Goal: Find specific page/section: Find specific page/section

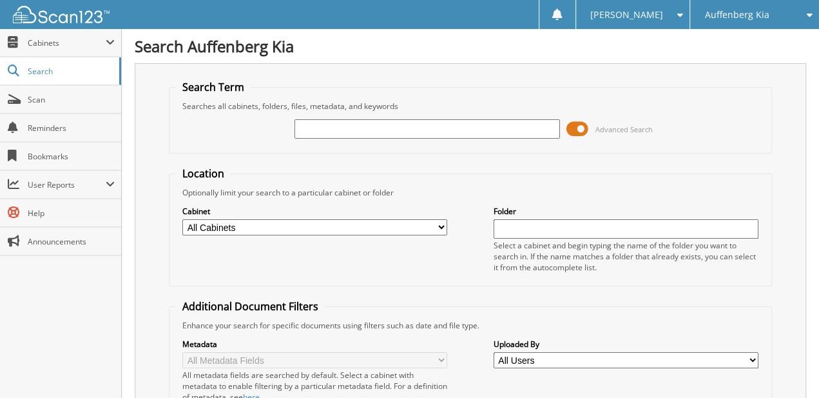
click at [427, 126] on input "text" at bounding box center [426, 128] width 265 height 19
type input "427144"
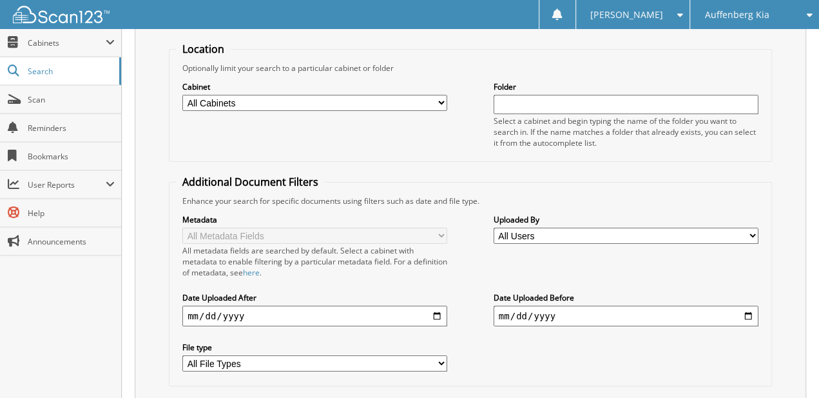
drag, startPoint x: 626, startPoint y: 91, endPoint x: 611, endPoint y: 189, distance: 99.7
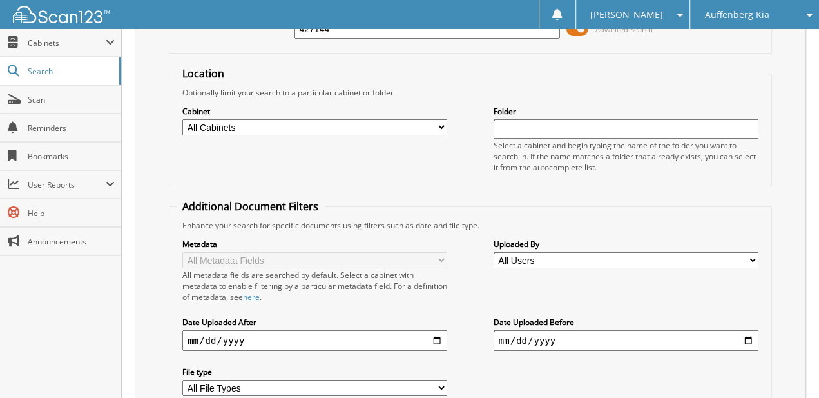
drag, startPoint x: 574, startPoint y: 86, endPoint x: 574, endPoint y: 35, distance: 50.9
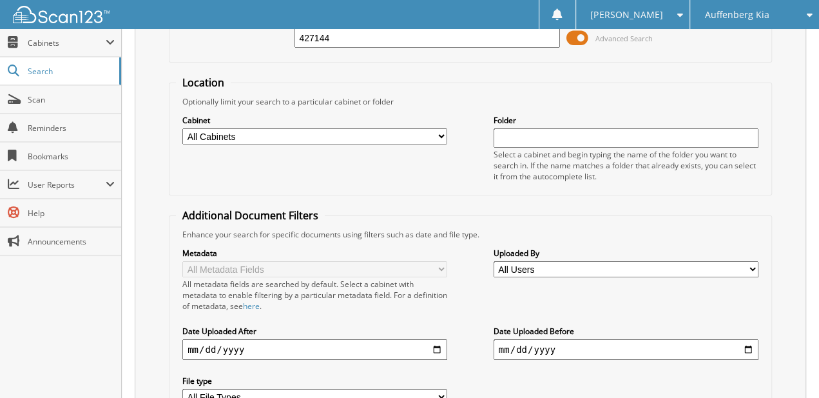
click at [575, 37] on span at bounding box center [577, 37] width 22 height 19
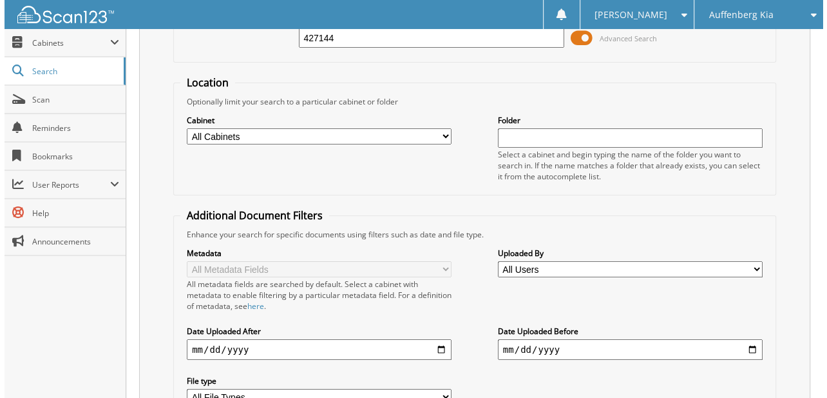
scroll to position [0, 0]
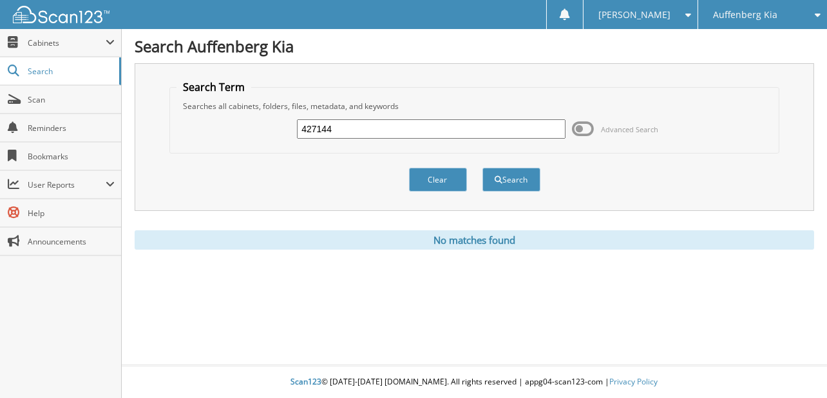
drag, startPoint x: 574, startPoint y: 237, endPoint x: 571, endPoint y: 255, distance: 18.3
drag, startPoint x: 567, startPoint y: 245, endPoint x: 570, endPoint y: 197, distance: 48.4
click at [766, 11] on span "Auffenberg Kia" at bounding box center [745, 15] width 64 height 8
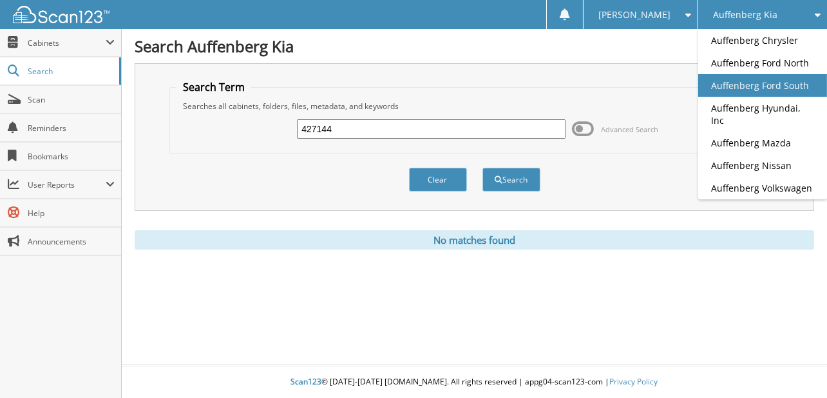
click at [778, 80] on link "Auffenberg Ford South" at bounding box center [762, 85] width 129 height 23
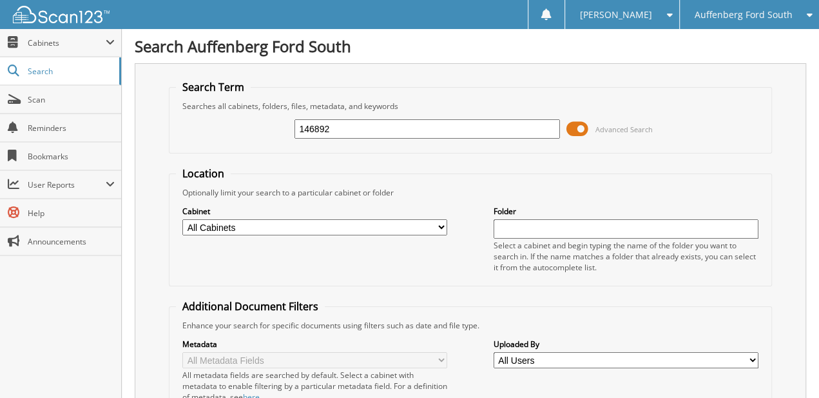
type input "146892"
click at [579, 125] on span at bounding box center [577, 128] width 22 height 19
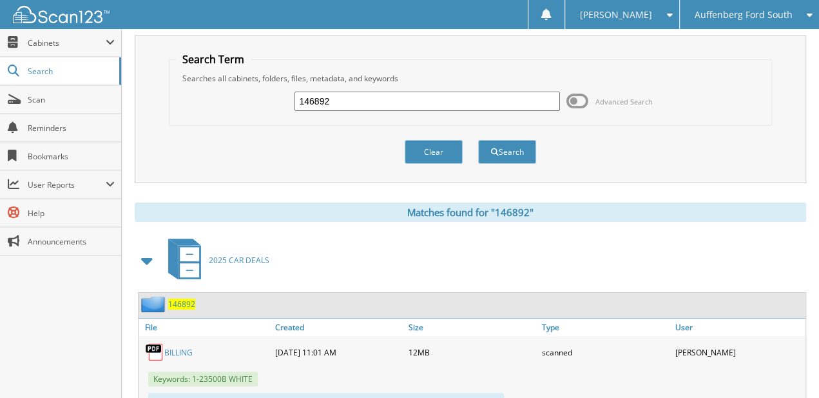
drag, startPoint x: 286, startPoint y: 93, endPoint x: 276, endPoint y: 147, distance: 54.3
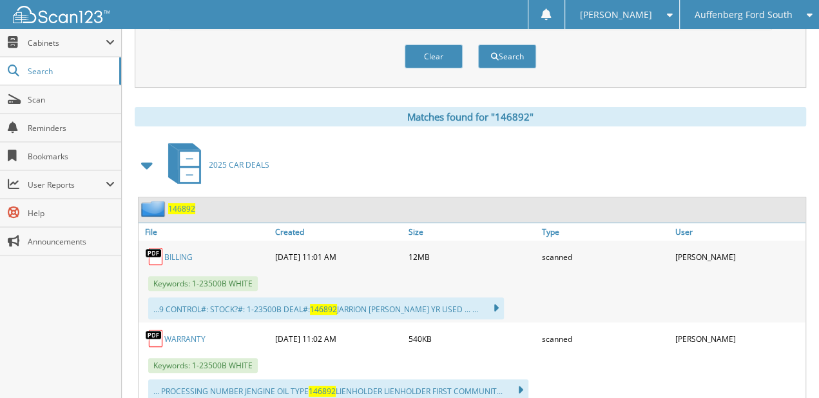
scroll to position [162, 0]
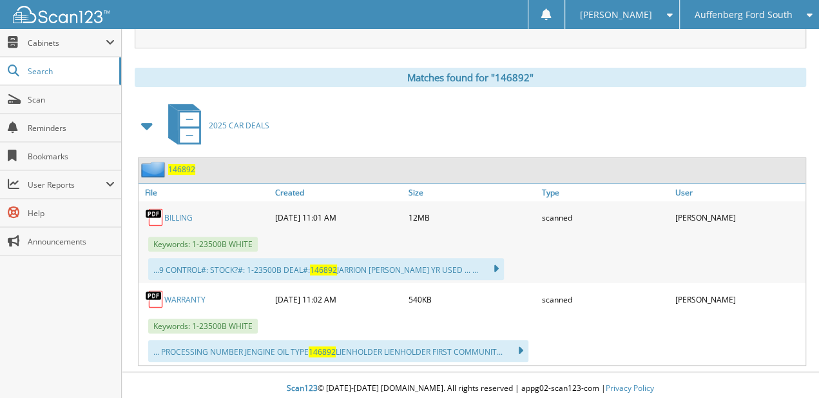
drag, startPoint x: 276, startPoint y: 147, endPoint x: 240, endPoint y: 280, distance: 138.2
drag, startPoint x: 265, startPoint y: 127, endPoint x: 284, endPoint y: 7, distance: 121.4
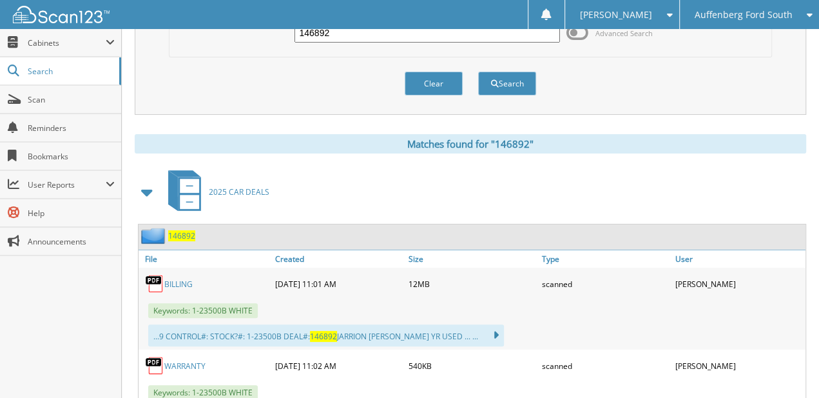
scroll to position [0, 0]
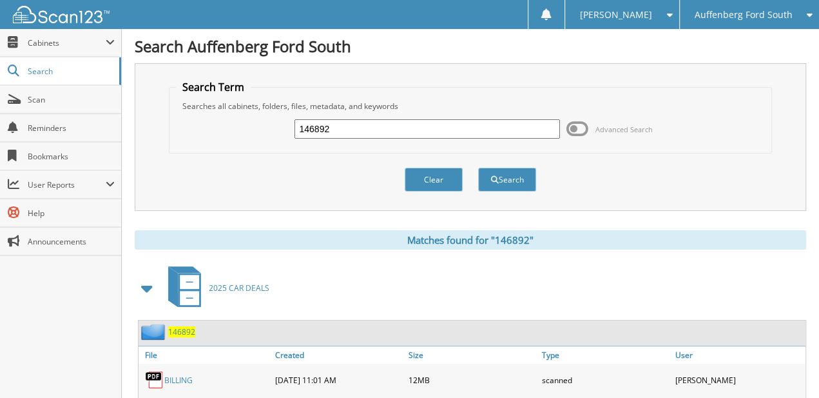
drag, startPoint x: 412, startPoint y: 140, endPoint x: 443, endPoint y: -11, distance: 154.5
click at [372, 137] on div "146892" at bounding box center [426, 129] width 265 height 22
click at [372, 128] on input "146892" at bounding box center [426, 128] width 265 height 19
type input "146945"
click at [478, 168] on button "Search" at bounding box center [507, 180] width 58 height 24
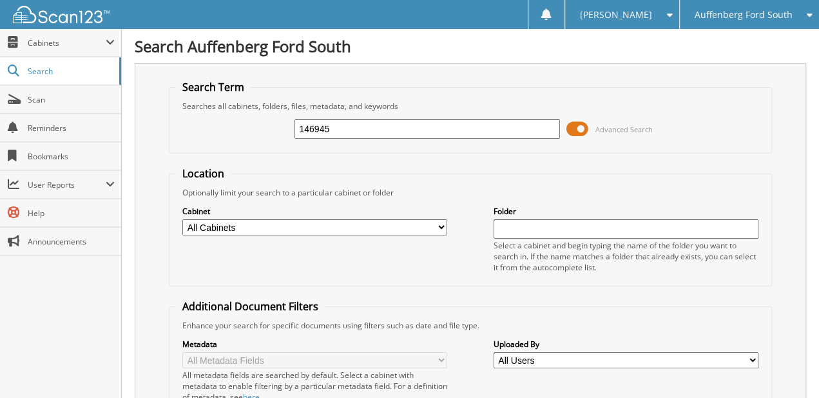
click at [583, 123] on span at bounding box center [577, 128] width 22 height 19
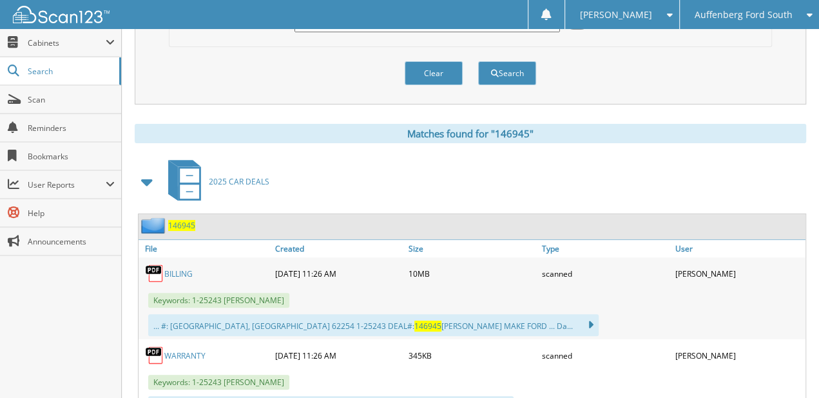
drag, startPoint x: 327, startPoint y: 157, endPoint x: 312, endPoint y: 217, distance: 62.4
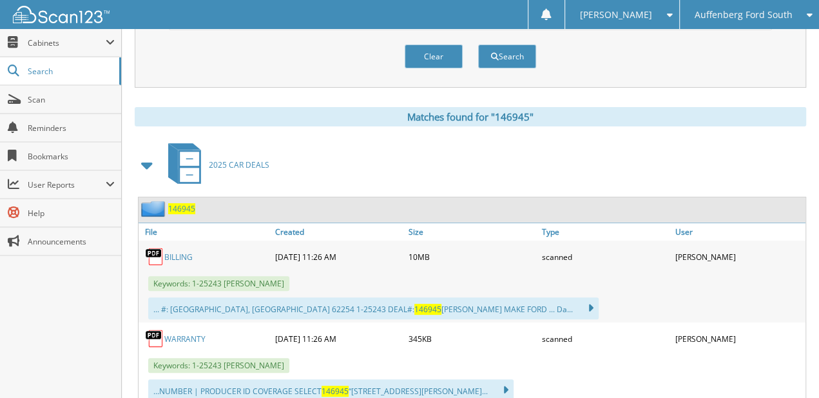
click at [807, 6] on div "Auffenberg Ford South" at bounding box center [749, 14] width 126 height 29
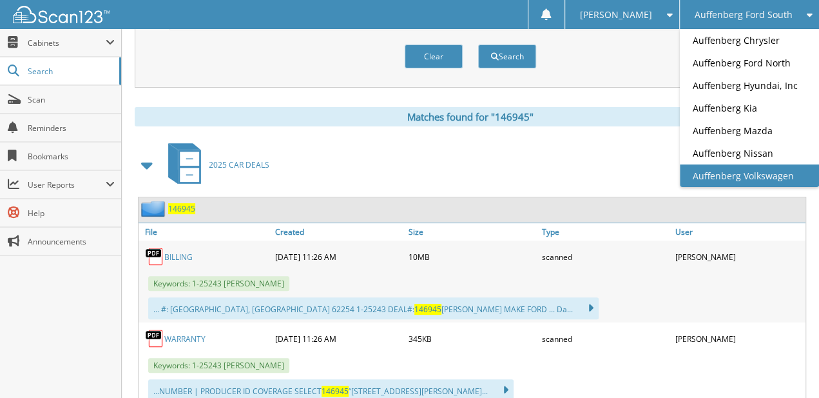
click at [778, 169] on link "Auffenberg Volkswagen" at bounding box center [749, 175] width 139 height 23
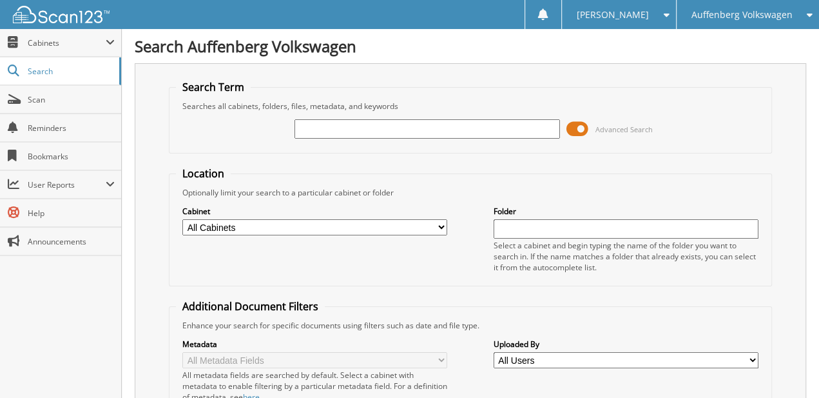
click at [371, 135] on input "text" at bounding box center [426, 128] width 265 height 19
click at [367, 124] on input "text" at bounding box center [426, 128] width 265 height 19
type input "[PERSON_NAME]"
click at [566, 125] on span at bounding box center [577, 128] width 22 height 19
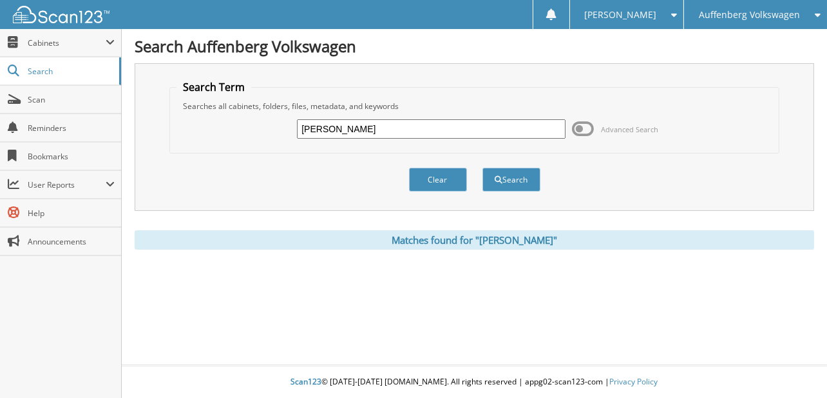
click at [352, 122] on input "[PERSON_NAME]" at bounding box center [431, 128] width 268 height 19
click at [751, 18] on span "Auffenberg Volkswagen" at bounding box center [749, 15] width 101 height 8
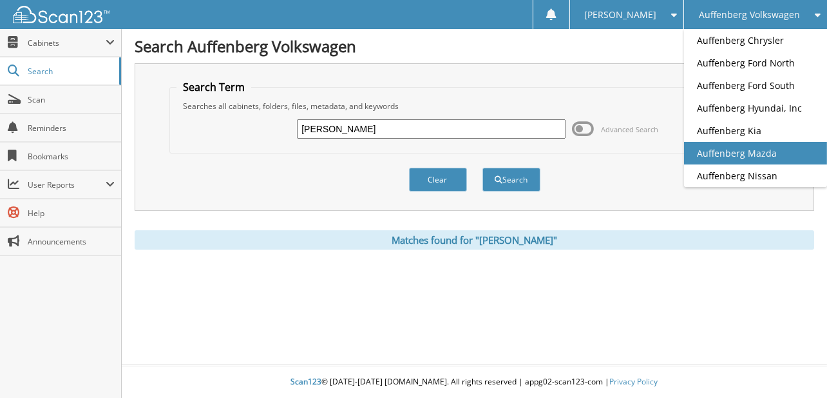
click at [754, 151] on link "Auffenberg Mazda" at bounding box center [755, 153] width 143 height 23
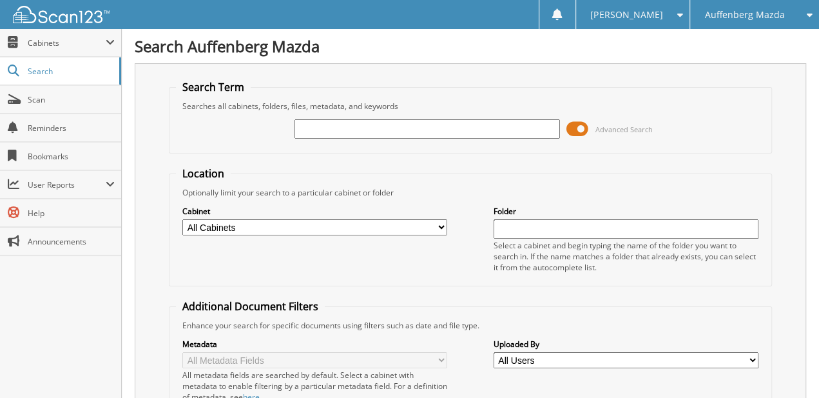
click at [344, 128] on input "text" at bounding box center [426, 128] width 265 height 19
type input "[PERSON_NAME]"
click at [583, 120] on span at bounding box center [577, 128] width 22 height 19
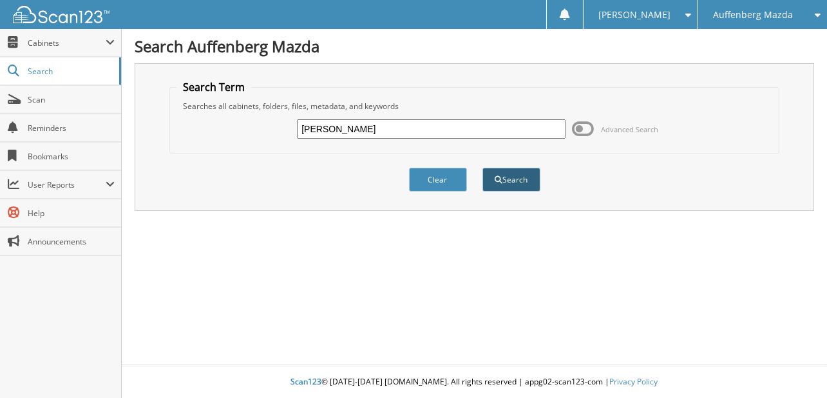
click at [488, 169] on button "Search" at bounding box center [512, 180] width 58 height 24
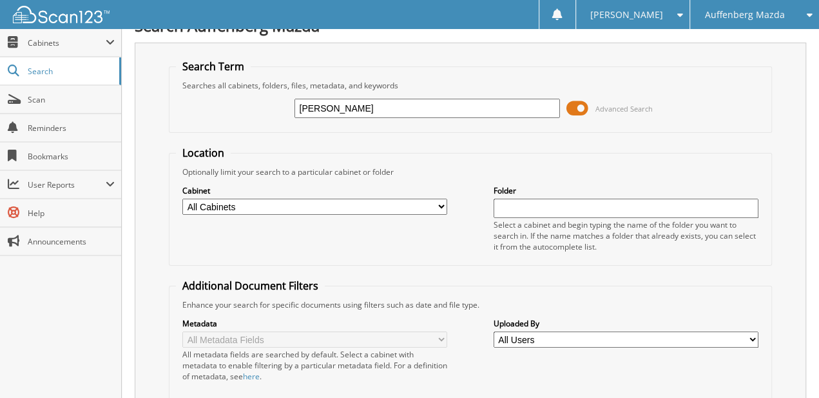
drag, startPoint x: 340, startPoint y: 141, endPoint x: 329, endPoint y: 209, distance: 68.5
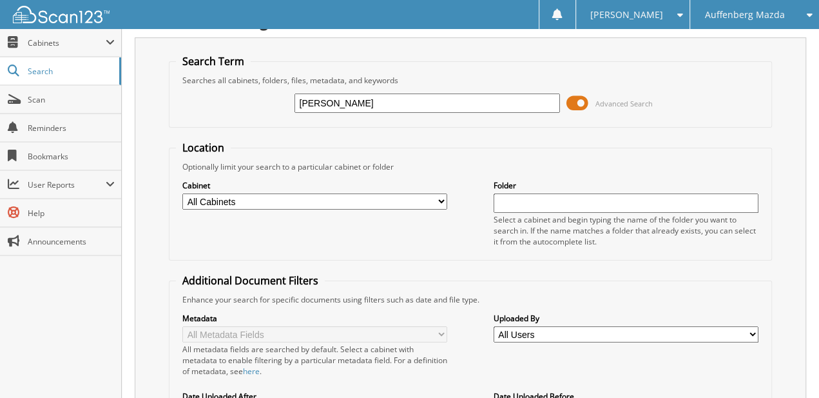
click at [574, 101] on span at bounding box center [577, 102] width 22 height 19
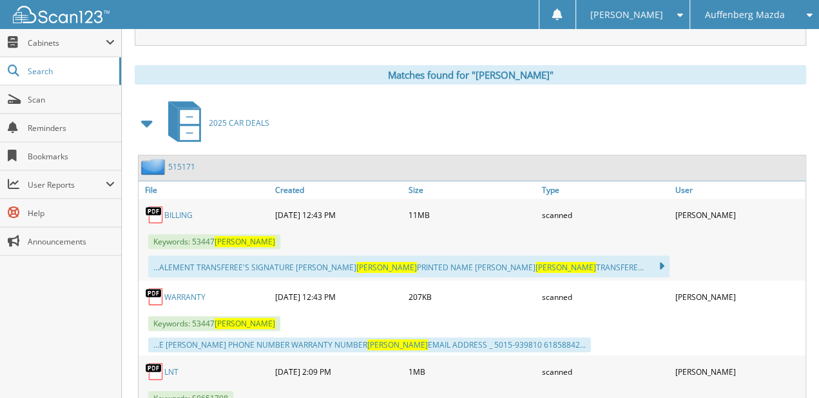
drag, startPoint x: 288, startPoint y: 107, endPoint x: 280, endPoint y: 197, distance: 90.5
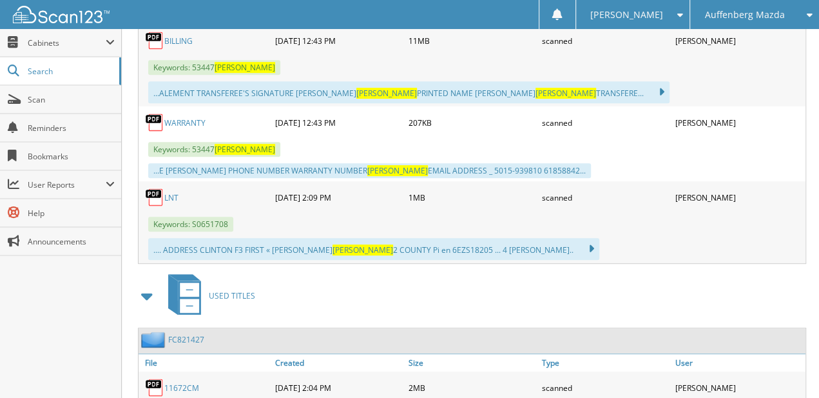
drag, startPoint x: 298, startPoint y: 99, endPoint x: 291, endPoint y: 183, distance: 84.1
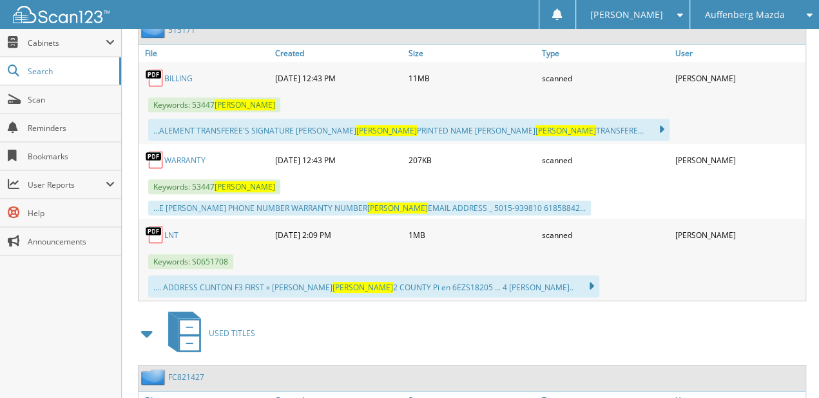
drag, startPoint x: 366, startPoint y: 184, endPoint x: 383, endPoint y: 108, distance: 78.0
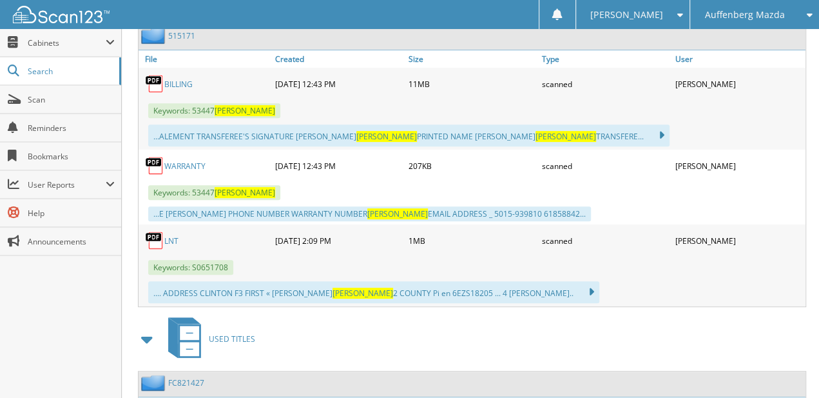
click at [183, 79] on link "BILLING" at bounding box center [178, 84] width 28 height 11
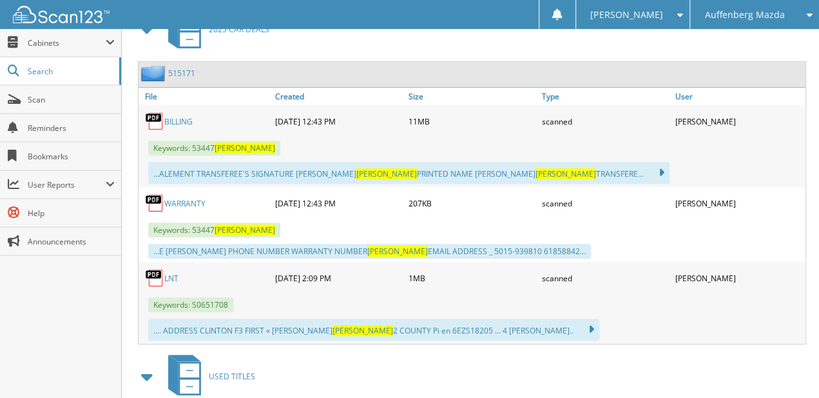
drag, startPoint x: 521, startPoint y: 298, endPoint x: 515, endPoint y: 233, distance: 65.3
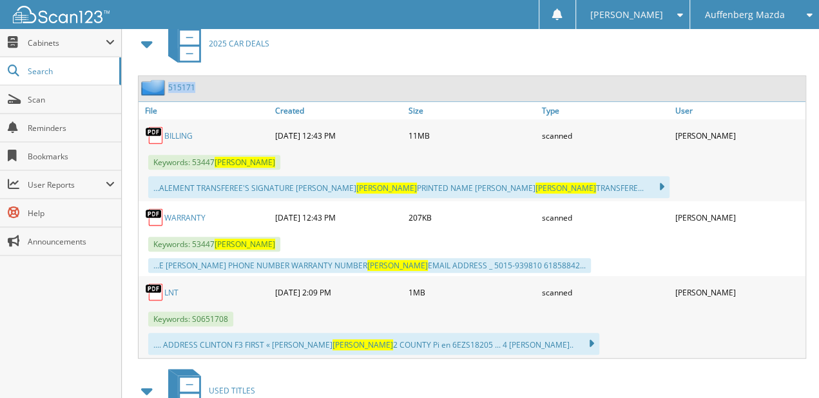
drag, startPoint x: 203, startPoint y: 85, endPoint x: 169, endPoint y: 85, distance: 34.1
click at [169, 85] on div "515171" at bounding box center [472, 88] width 667 height 25
copy link "515171"
click at [66, 94] on span "Scan" at bounding box center [71, 99] width 87 height 11
